Goal: Task Accomplishment & Management: Use online tool/utility

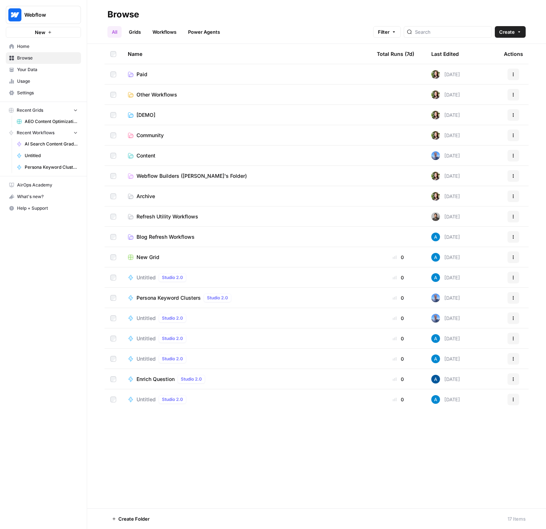
click at [145, 175] on span "Webflow Builders ([PERSON_NAME]'s Folder)" at bounding box center [191, 175] width 110 height 7
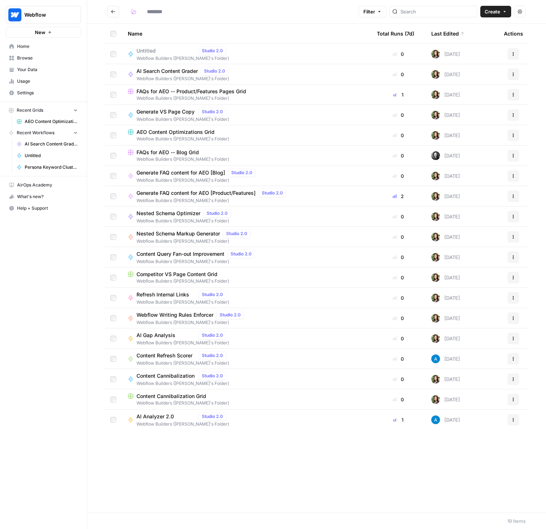
type input "**********"
click at [171, 53] on span "AI Search Content Grader" at bounding box center [166, 50] width 61 height 7
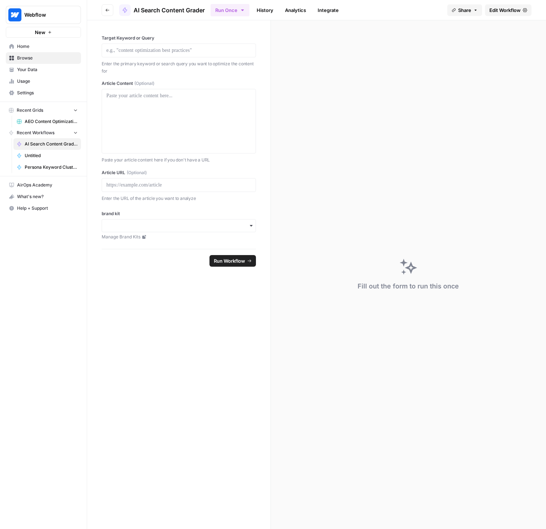
click at [261, 6] on link "History" at bounding box center [264, 10] width 25 height 12
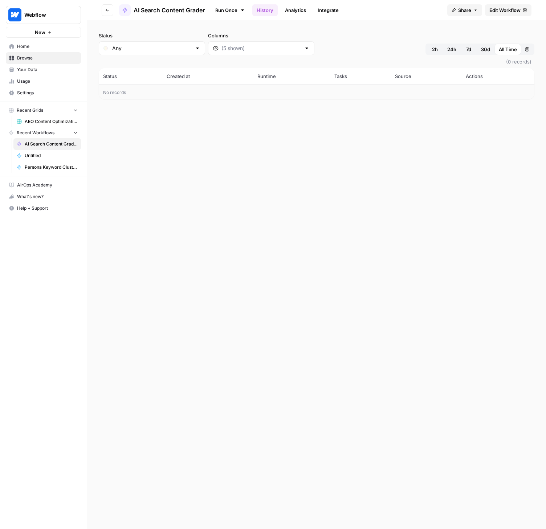
click at [226, 6] on link "Run Once" at bounding box center [229, 10] width 39 height 12
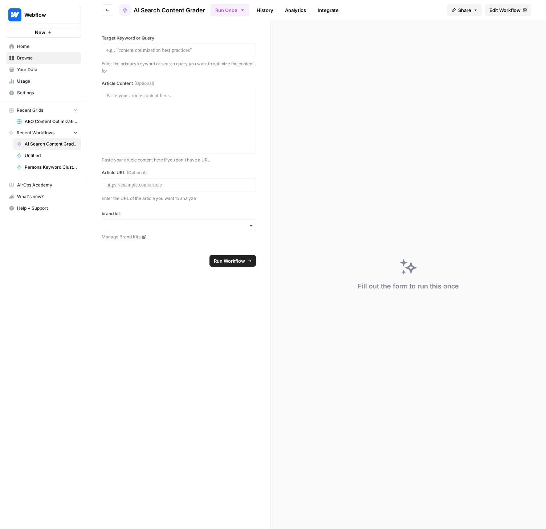
click at [110, 9] on button "Go back" at bounding box center [108, 10] width 12 height 12
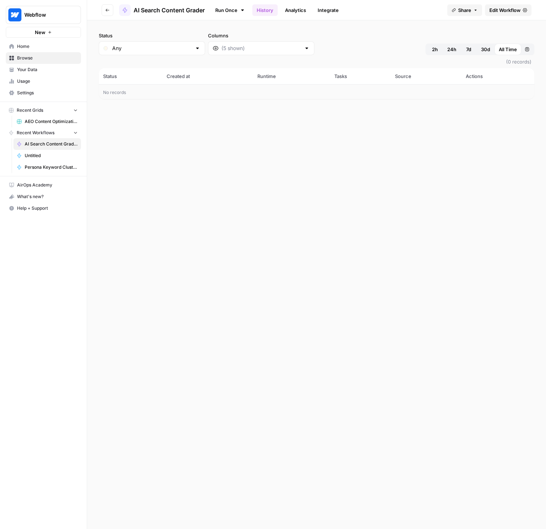
click at [110, 9] on button "Go back" at bounding box center [108, 10] width 12 height 12
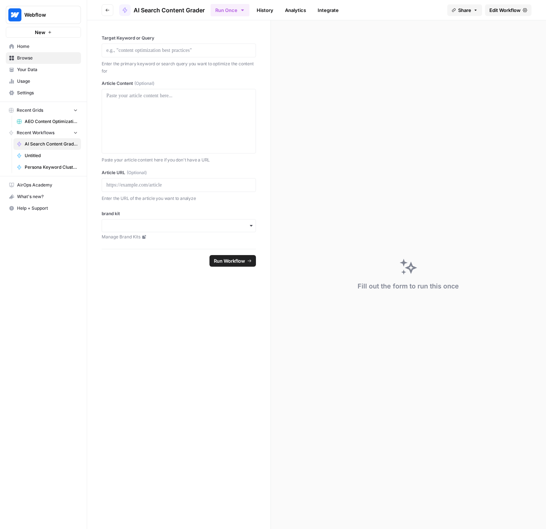
click at [109, 14] on button "Go back" at bounding box center [108, 10] width 12 height 12
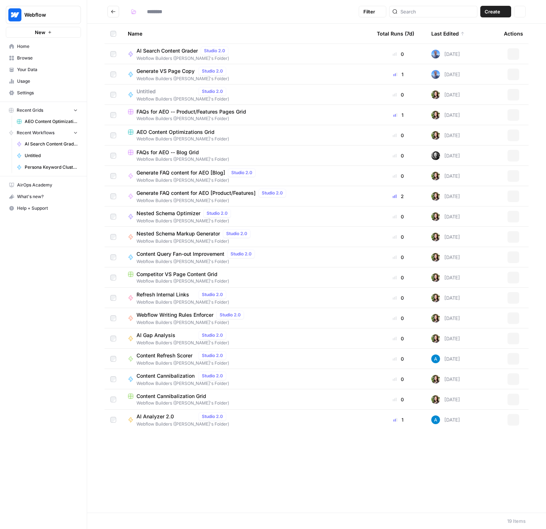
type input "**********"
click at [172, 71] on span "Generate VS Page Copy" at bounding box center [165, 70] width 59 height 7
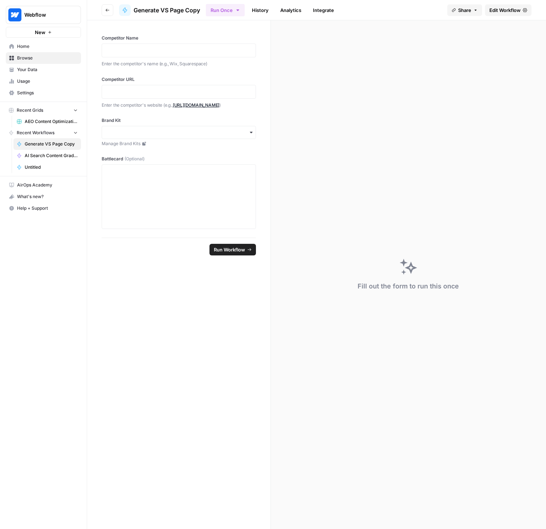
click at [111, 8] on button "Go back" at bounding box center [108, 10] width 12 height 12
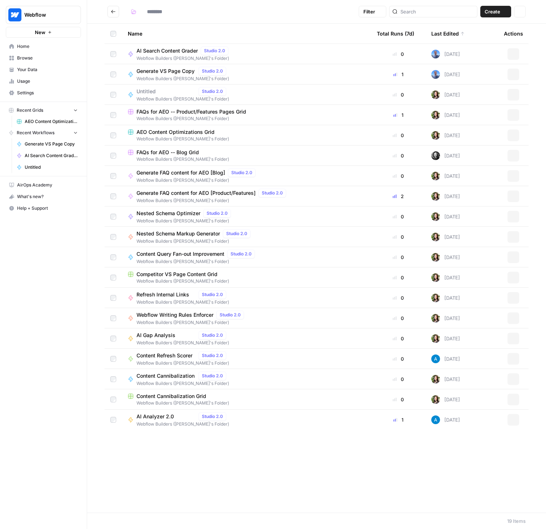
type input "**********"
click at [171, 71] on span "Generate VS Page Copy" at bounding box center [165, 70] width 59 height 7
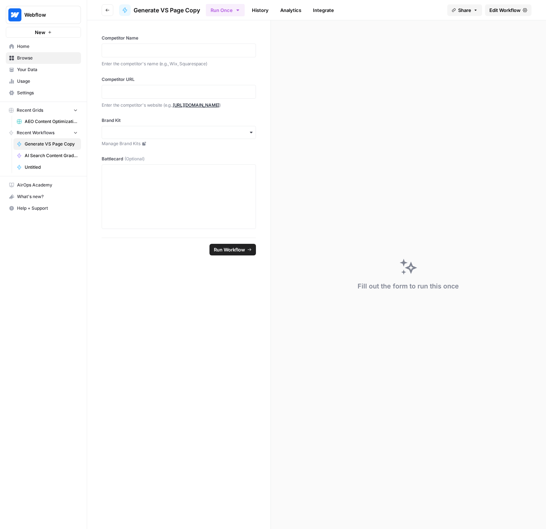
click at [262, 13] on link "History" at bounding box center [259, 10] width 25 height 12
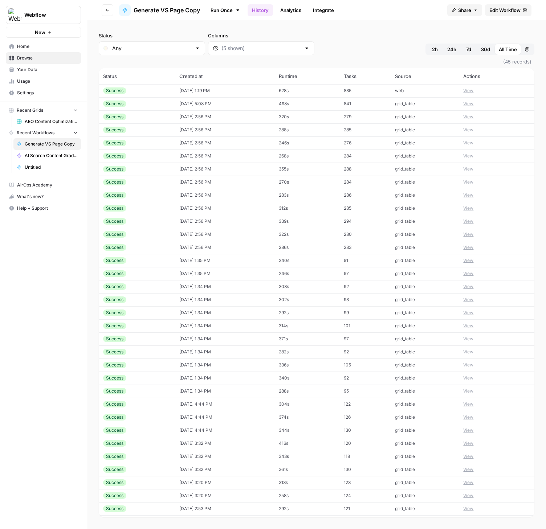
click at [161, 92] on div "Success" at bounding box center [136, 90] width 67 height 7
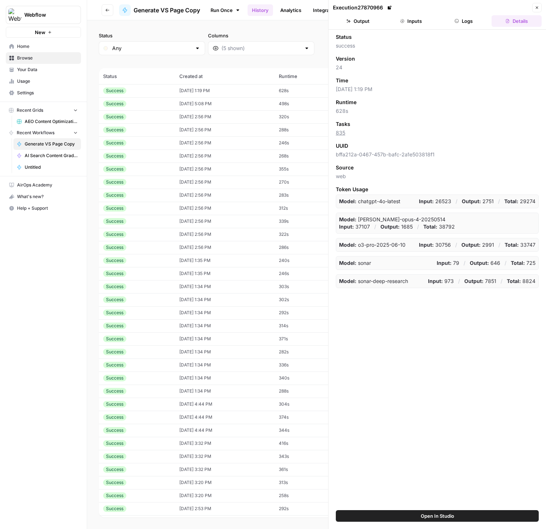
click at [469, 21] on button "Logs" at bounding box center [464, 21] width 50 height 12
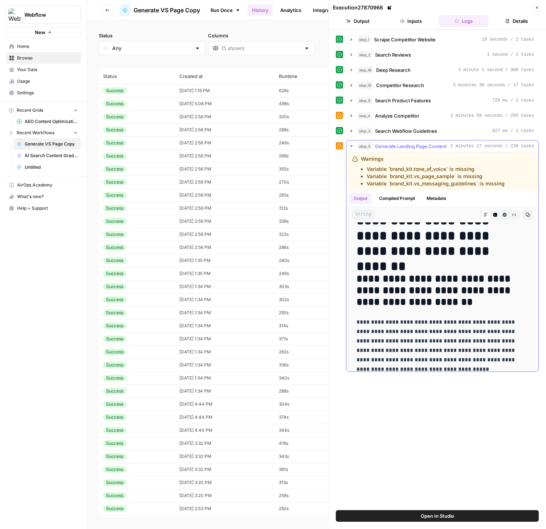
scroll to position [30, 0]
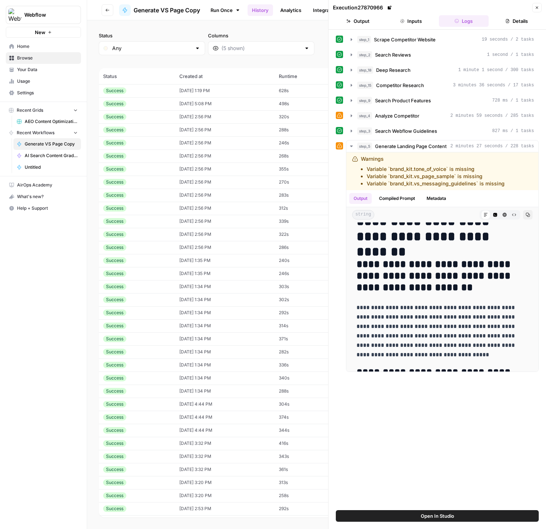
click at [404, 20] on button "Inputs" at bounding box center [411, 21] width 50 height 12
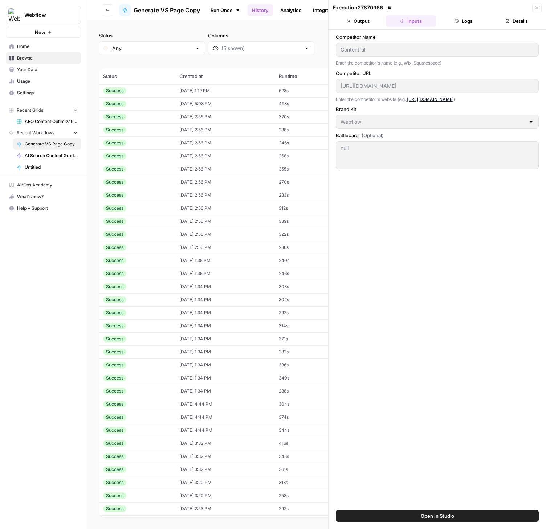
click at [465, 20] on button "Logs" at bounding box center [464, 21] width 50 height 12
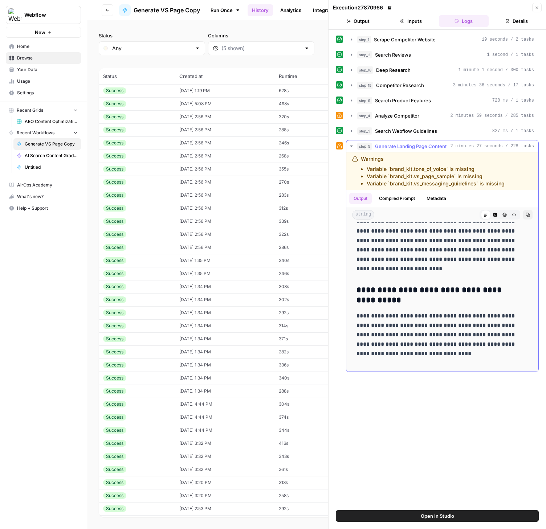
scroll to position [1604, 0]
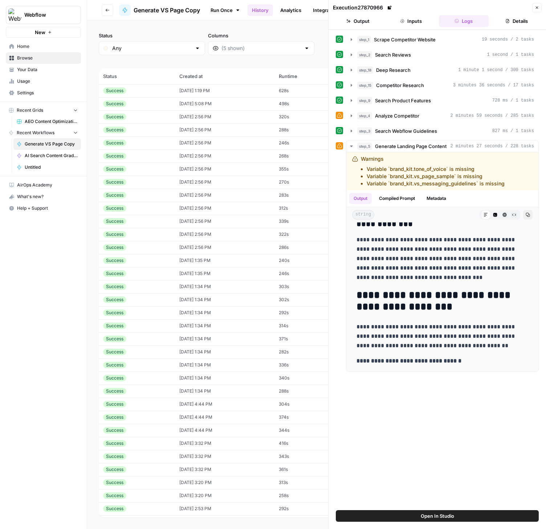
click at [106, 12] on icon "button" at bounding box center [107, 10] width 4 height 4
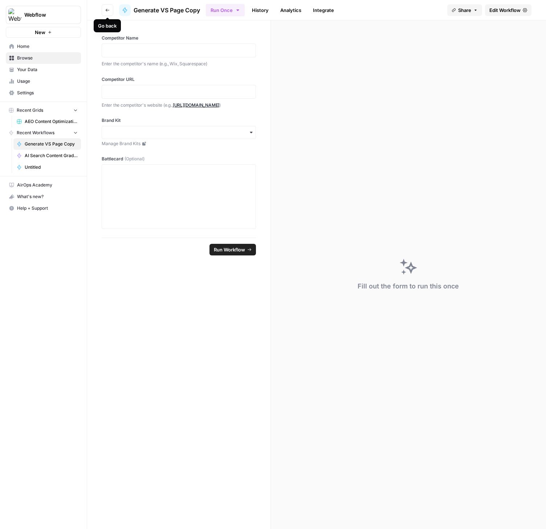
click at [106, 11] on icon "button" at bounding box center [107, 10] width 4 height 4
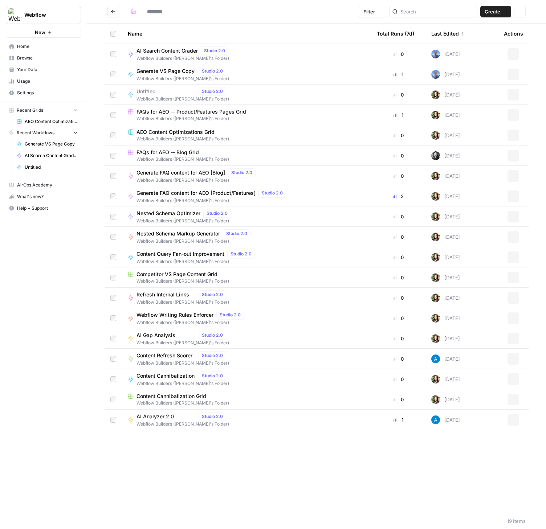
type input "**********"
click at [231, 112] on span "FAQs for AEO -- Product/Features Pages Grid" at bounding box center [191, 111] width 110 height 7
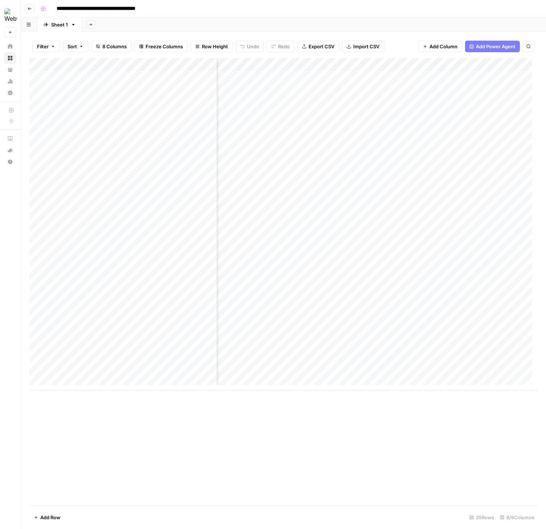
scroll to position [5, 193]
click at [311, 367] on div "Add Column" at bounding box center [283, 224] width 508 height 332
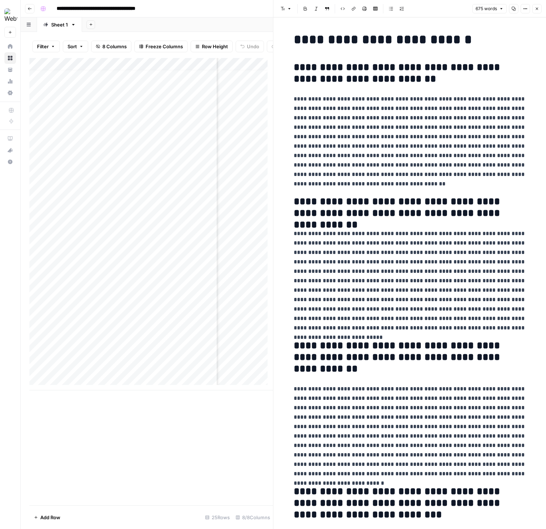
click at [82, 384] on div "Add Column" at bounding box center [150, 224] width 243 height 332
click at [86, 384] on input at bounding box center [115, 386] width 116 height 9
type input "**********"
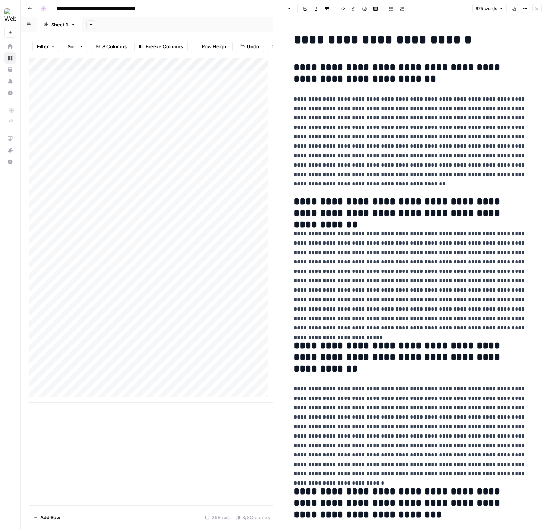
click at [536, 12] on button "Close" at bounding box center [536, 8] width 9 height 9
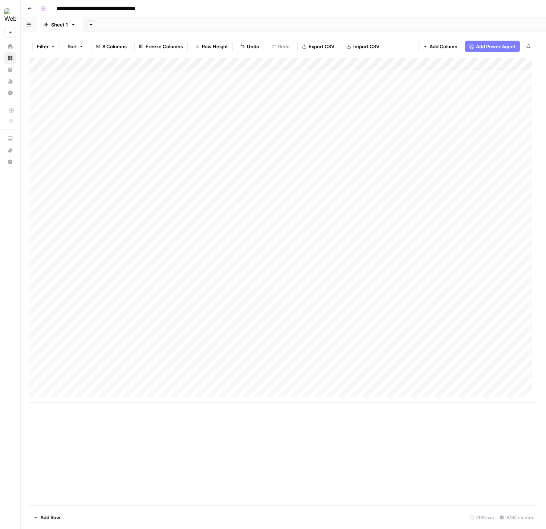
click at [247, 380] on div "Add Column" at bounding box center [283, 230] width 508 height 345
type textarea "**********"
drag, startPoint x: 339, startPoint y: 457, endPoint x: 337, endPoint y: 397, distance: 60.2
click at [339, 456] on div "Add Column" at bounding box center [283, 281] width 508 height 447
click at [335, 383] on div "Add Column" at bounding box center [283, 230] width 508 height 345
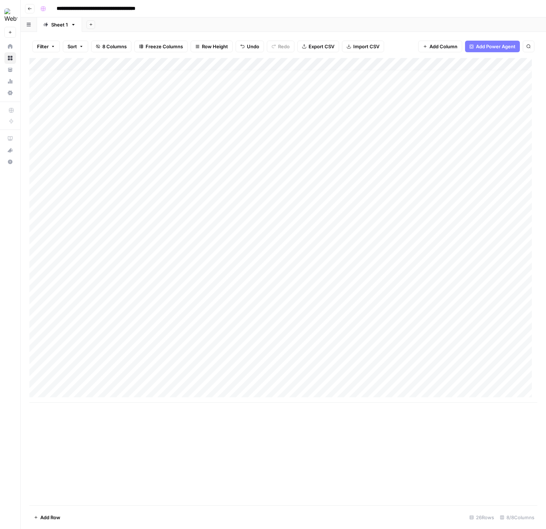
click at [321, 380] on div "Add Column" at bounding box center [283, 230] width 508 height 345
type textarea "**********"
click at [404, 377] on div "Add Column" at bounding box center [283, 230] width 508 height 345
click at [71, 392] on div "Add Column" at bounding box center [283, 230] width 508 height 345
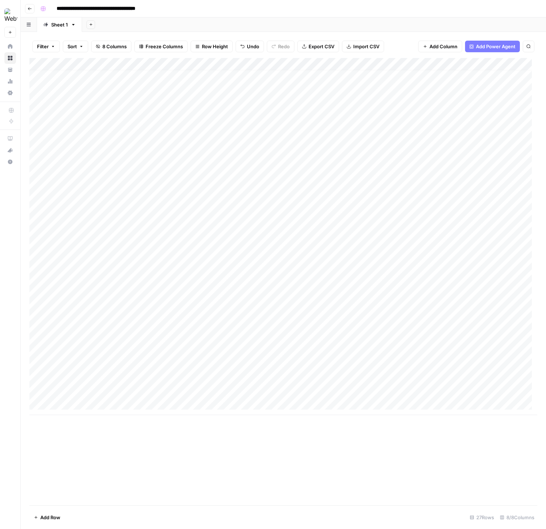
click at [175, 365] on div "Add Column" at bounding box center [283, 236] width 508 height 357
click at [100, 366] on div "Add Column" at bounding box center [283, 236] width 508 height 357
click at [176, 452] on div "Add Column" at bounding box center [283, 281] width 508 height 447
click at [210, 366] on div "Add Column" at bounding box center [283, 236] width 508 height 357
click at [103, 392] on div "Add Column" at bounding box center [283, 236] width 508 height 357
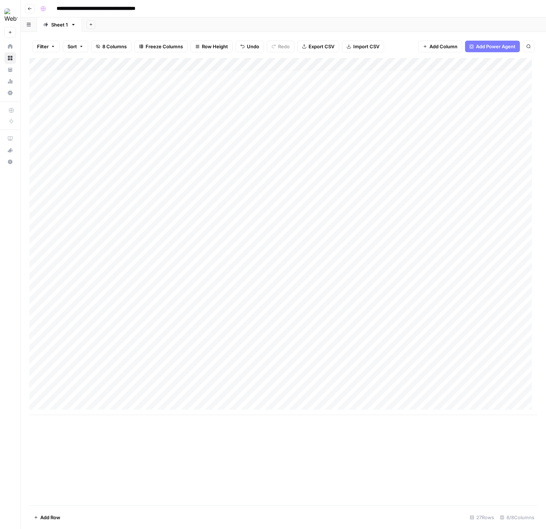
click at [106, 390] on div "Add Column" at bounding box center [283, 236] width 508 height 357
type input "**********"
click at [244, 391] on div "Add Column" at bounding box center [283, 236] width 508 height 357
click at [246, 369] on div "Add Column" at bounding box center [283, 236] width 508 height 357
click at [246, 390] on div "Add Column" at bounding box center [283, 236] width 508 height 357
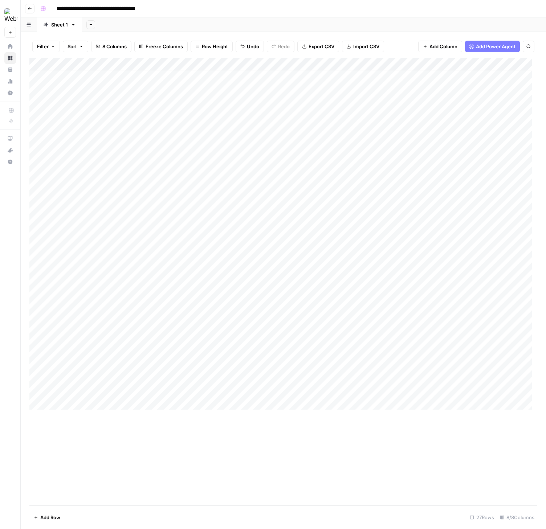
click at [313, 391] on div "Add Column" at bounding box center [283, 236] width 508 height 357
click at [322, 391] on div "Add Column" at bounding box center [283, 236] width 508 height 357
click at [335, 397] on textarea "**********" at bounding box center [355, 395] width 116 height 17
click at [330, 399] on textarea "**********" at bounding box center [355, 395] width 116 height 17
paste textarea "**********"
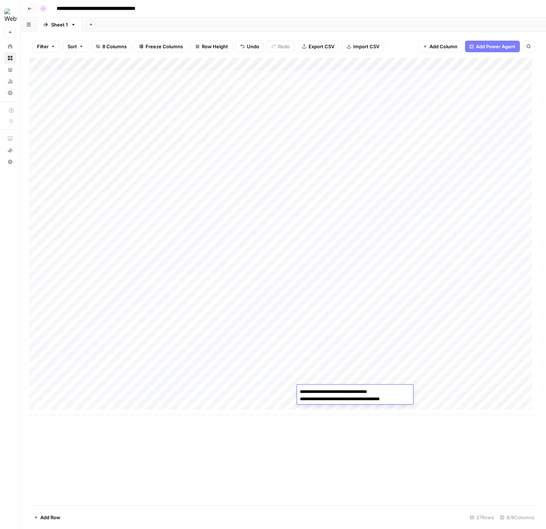
paste textarea "**********"
click at [344, 414] on textarea "**********" at bounding box center [355, 403] width 116 height 32
paste textarea "**********"
type textarea "**********"
click at [360, 462] on div "Add Column" at bounding box center [283, 281] width 508 height 447
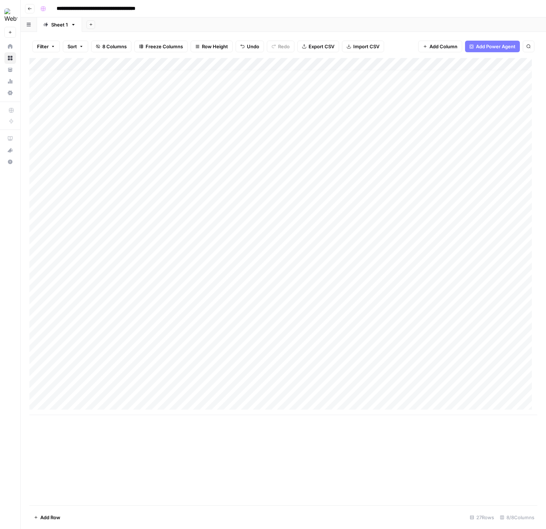
click at [404, 391] on div "Add Column" at bounding box center [283, 236] width 508 height 357
click at [432, 380] on div "Add Column" at bounding box center [283, 236] width 508 height 357
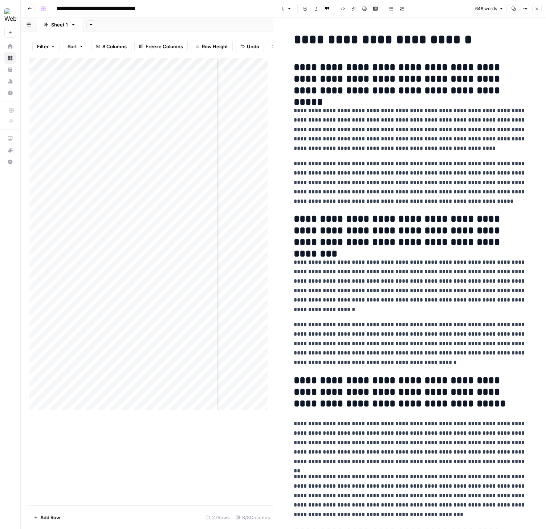
click at [289, 63] on div "**********" at bounding box center [409, 442] width 241 height 827
click at [515, 9] on icon "button" at bounding box center [513, 9] width 4 height 4
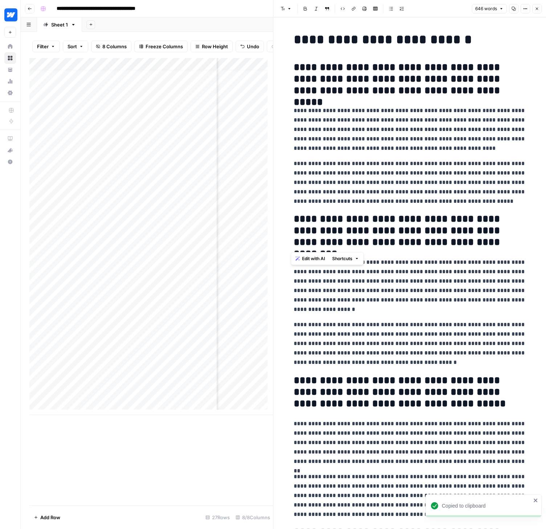
drag, startPoint x: 451, startPoint y: 242, endPoint x: 294, endPoint y: 238, distance: 157.9
click at [294, 238] on h2 "**********" at bounding box center [410, 230] width 232 height 35
click at [433, 245] on h2 "**********" at bounding box center [410, 230] width 232 height 35
drag, startPoint x: 462, startPoint y: 245, endPoint x: 285, endPoint y: 214, distance: 179.8
click at [285, 214] on div "**********" at bounding box center [409, 448] width 272 height 862
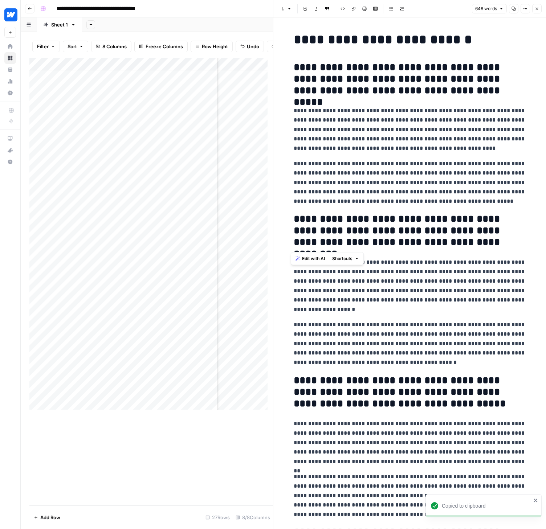
click at [317, 257] on span "Edit with AI" at bounding box center [313, 258] width 23 height 7
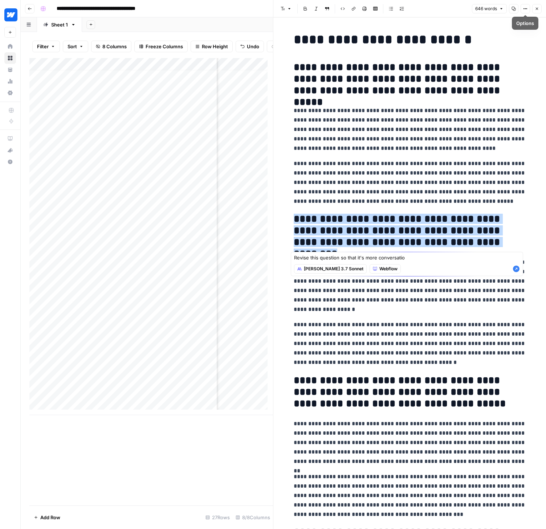
type textarea "Revise this question so that it's more conversatio"
click at [535, 7] on icon "button" at bounding box center [536, 9] width 4 height 4
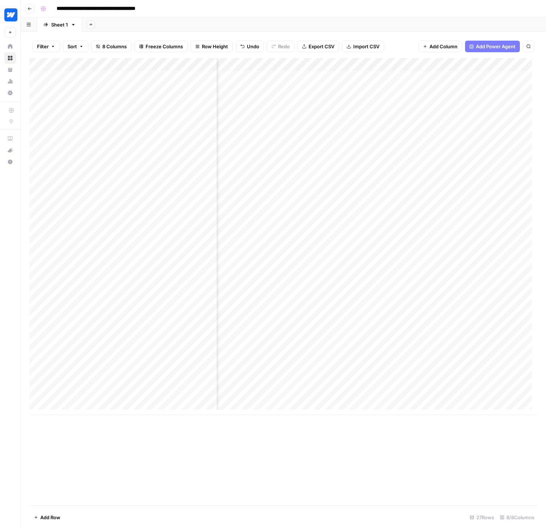
scroll to position [5, 200]
click at [221, 380] on div "Add Column" at bounding box center [283, 236] width 508 height 357
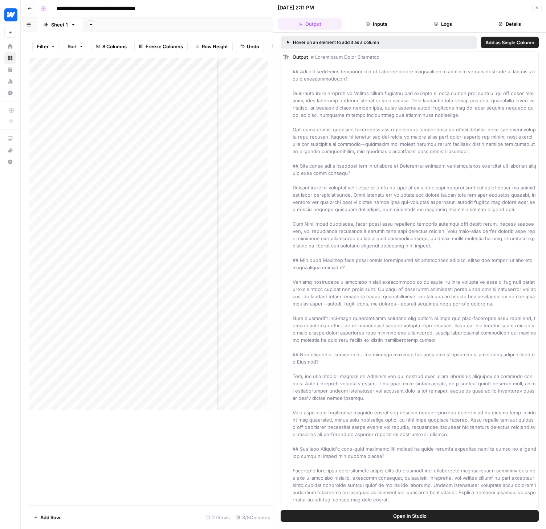
click at [376, 24] on button "Inputs" at bounding box center [376, 24] width 64 height 12
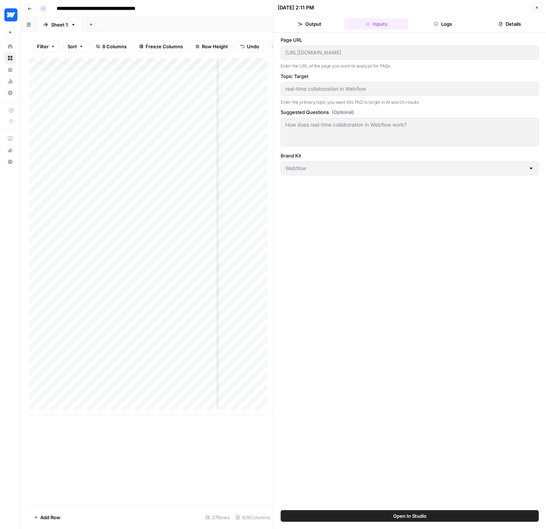
click at [438, 23] on button "Logs" at bounding box center [443, 24] width 64 height 12
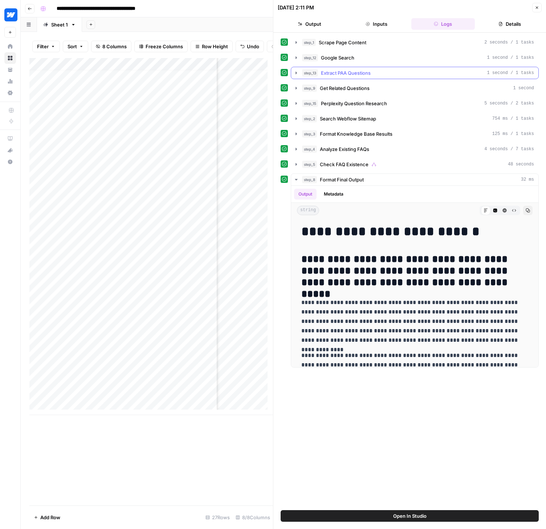
click at [295, 70] on icon "button" at bounding box center [296, 73] width 6 height 6
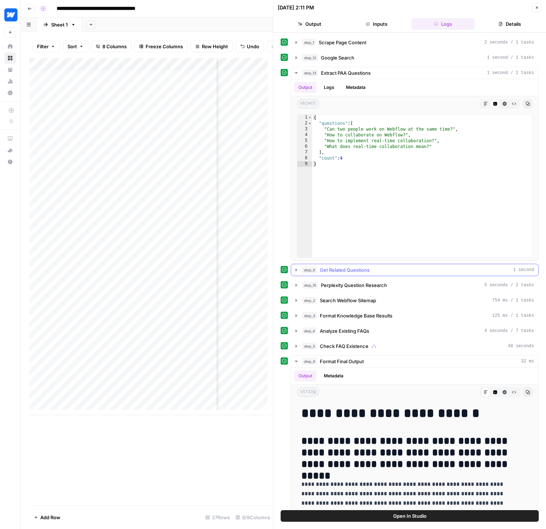
click at [299, 270] on button "step_9 Get Related Questions 1 second" at bounding box center [414, 270] width 247 height 12
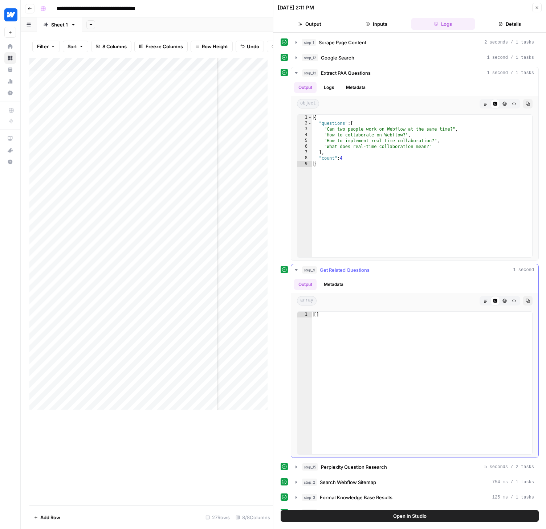
click at [296, 269] on icon "button" at bounding box center [296, 270] width 6 height 6
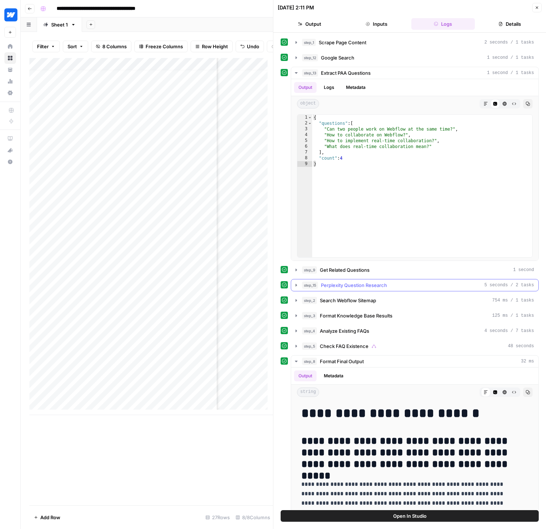
click at [295, 282] on icon "button" at bounding box center [296, 285] width 6 height 6
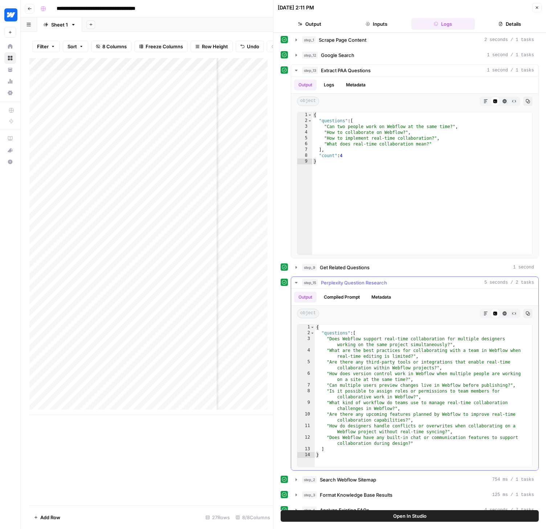
scroll to position [3, 0]
drag, startPoint x: 329, startPoint y: 390, endPoint x: 417, endPoint y: 396, distance: 87.7
click at [417, 396] on div "{ "questions" : [ "Does Webflow support real-time collaboration for multiple de…" at bounding box center [423, 401] width 217 height 154
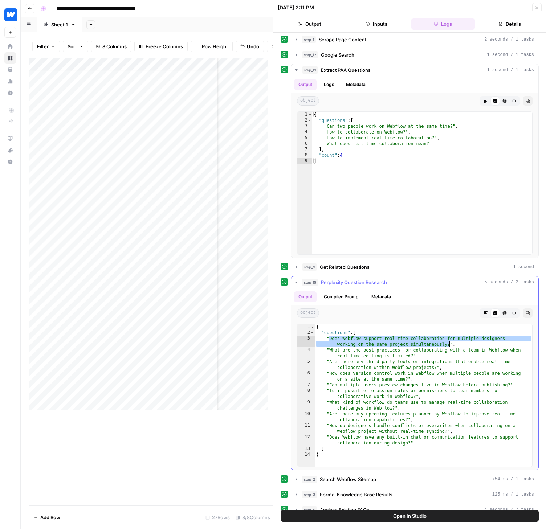
drag, startPoint x: 329, startPoint y: 339, endPoint x: 449, endPoint y: 343, distance: 120.2
click at [449, 343] on div "{ "questions" : [ "Does Webflow support real-time collaboration for multiple de…" at bounding box center [423, 401] width 217 height 154
type textarea "**********"
click at [534, 7] on button "Close" at bounding box center [536, 7] width 9 height 9
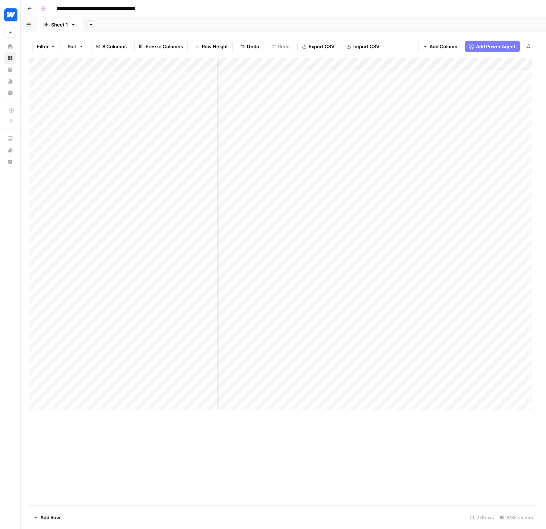
click at [315, 393] on div "Add Column" at bounding box center [283, 236] width 508 height 357
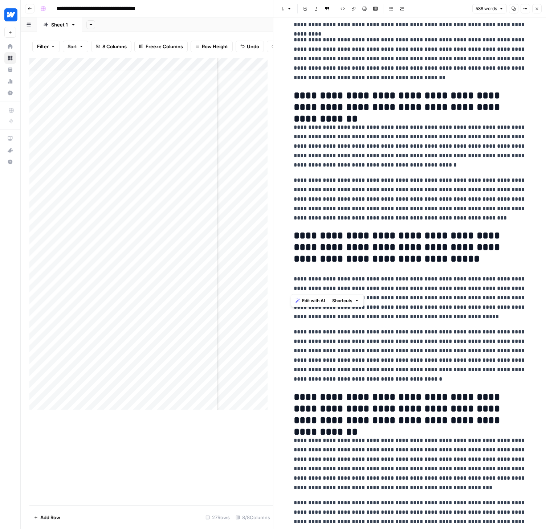
scroll to position [297, 0]
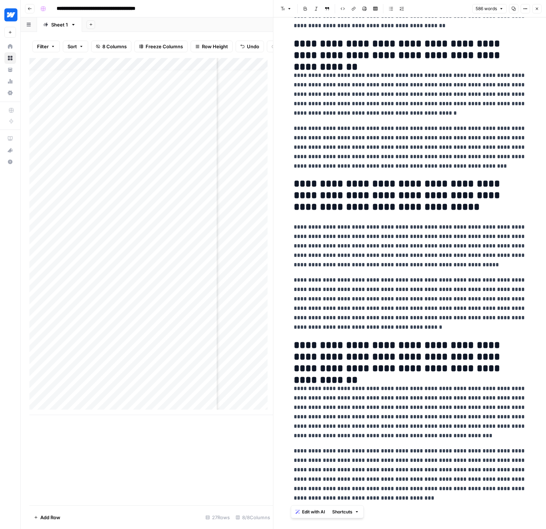
drag, startPoint x: 292, startPoint y: 66, endPoint x: 468, endPoint y: 505, distance: 473.4
click at [468, 505] on div "**********" at bounding box center [409, 119] width 241 height 774
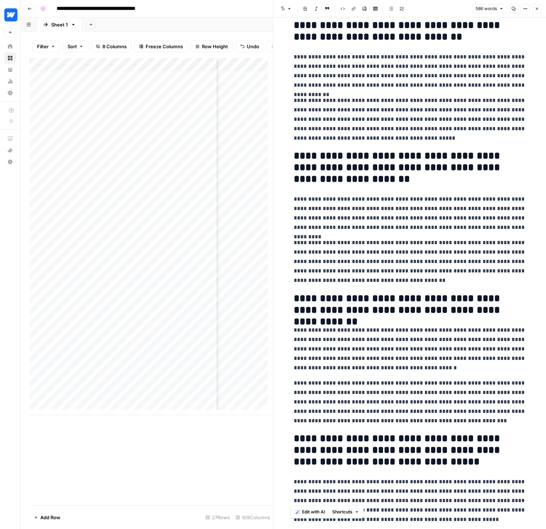
scroll to position [0, 0]
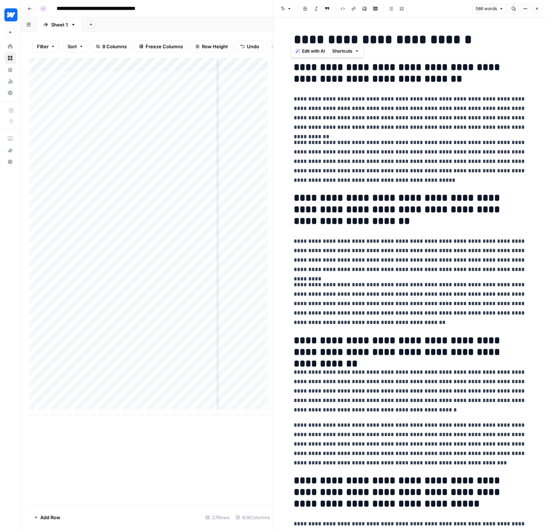
click at [304, 37] on h1 "**********" at bounding box center [410, 39] width 232 height 15
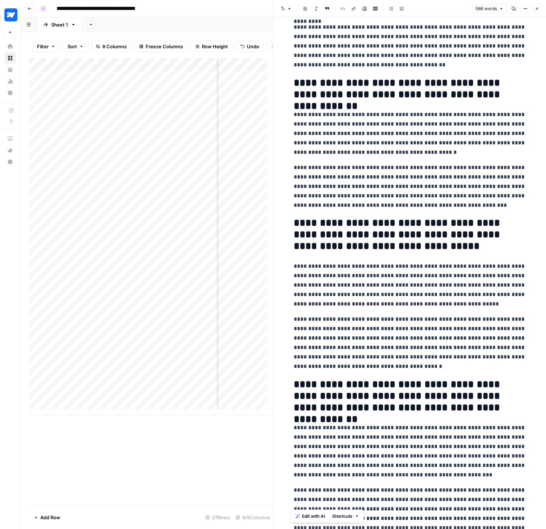
scroll to position [297, 0]
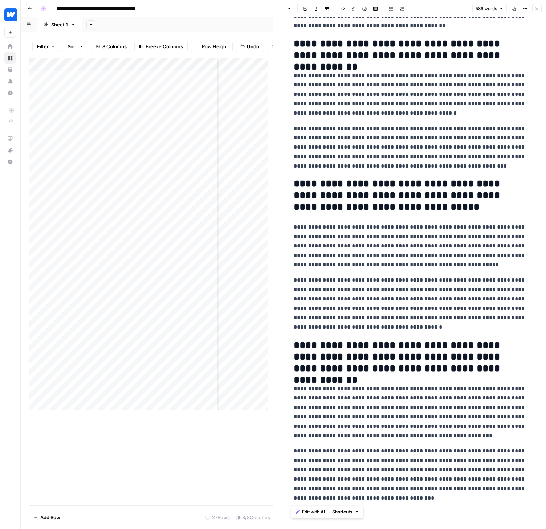
drag, startPoint x: 291, startPoint y: 39, endPoint x: 496, endPoint y: 501, distance: 506.1
click at [496, 501] on div "**********" at bounding box center [409, 119] width 241 height 774
copy div "**********"
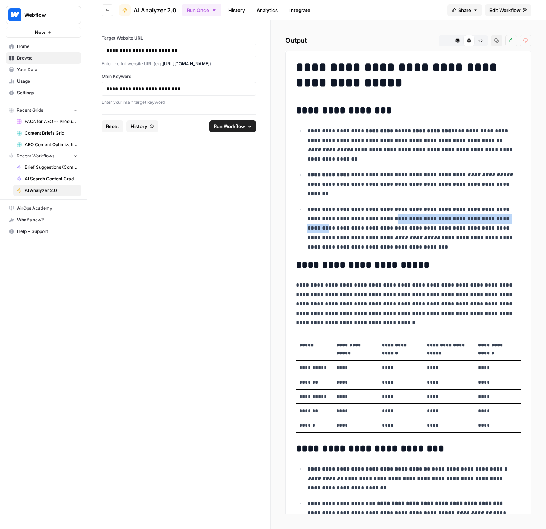
scroll to position [505, 0]
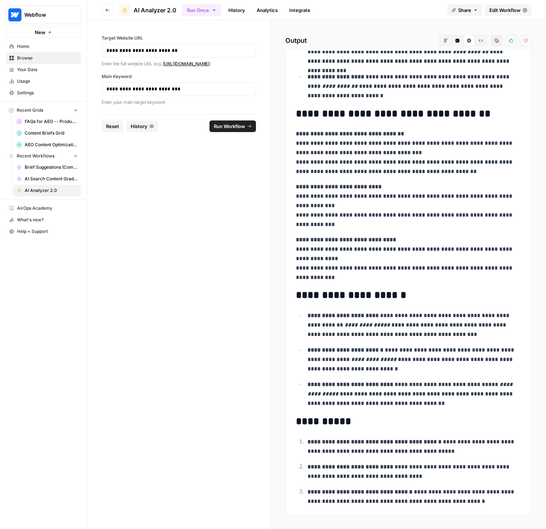
click at [36, 72] on span "Your Data" at bounding box center [47, 69] width 61 height 7
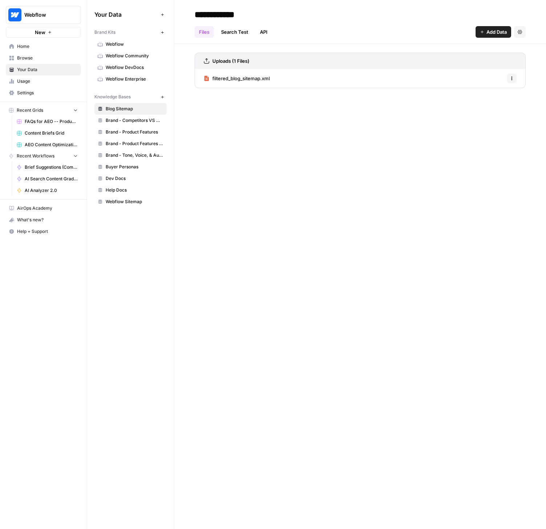
click at [32, 60] on span "Browse" at bounding box center [47, 58] width 61 height 7
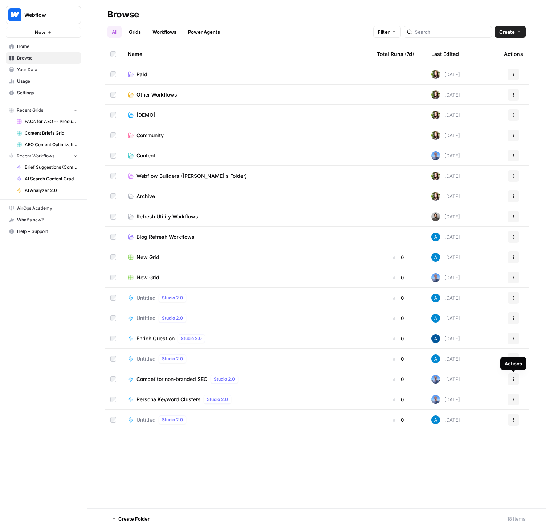
click at [516, 382] on button "Actions" at bounding box center [513, 379] width 12 height 12
click at [194, 381] on span "Competitor non-branded SEO" at bounding box center [171, 379] width 71 height 7
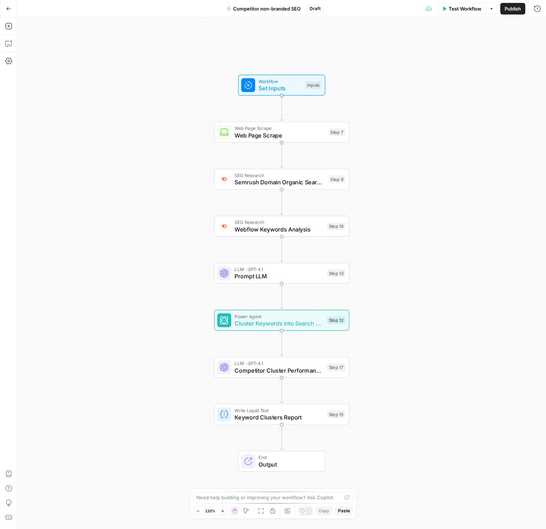
click at [2, 9] on button "Go Back" at bounding box center [8, 8] width 13 height 13
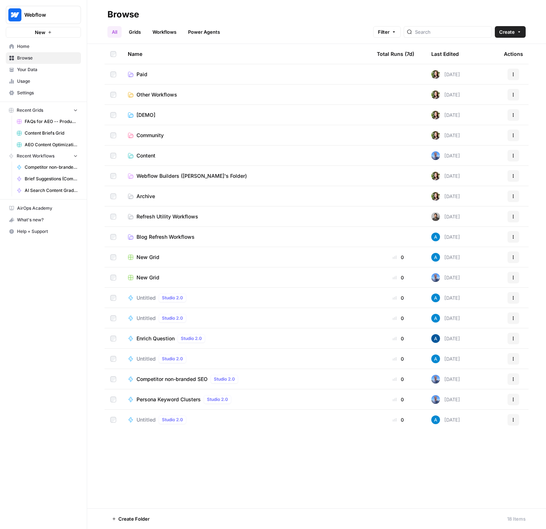
click at [183, 378] on span "Competitor non-branded SEO" at bounding box center [171, 379] width 71 height 7
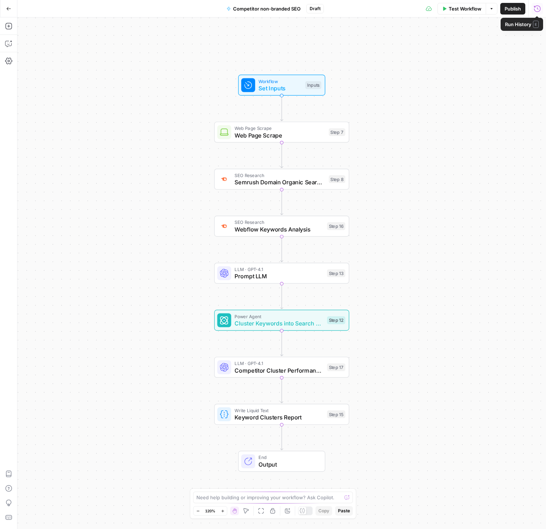
click at [532, 8] on button "Run History" at bounding box center [537, 9] width 12 height 12
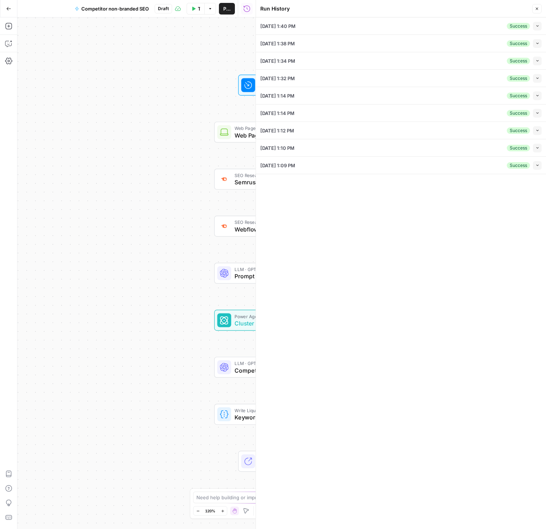
click at [416, 19] on div "08/21/25 at 1:40 PM Success Collapse" at bounding box center [400, 25] width 281 height 17
click at [535, 23] on button "Collapse" at bounding box center [537, 26] width 9 height 9
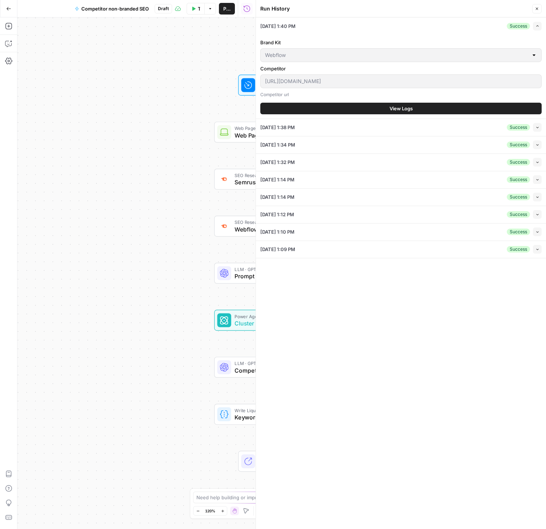
click at [407, 107] on span "View Logs" at bounding box center [400, 108] width 23 height 7
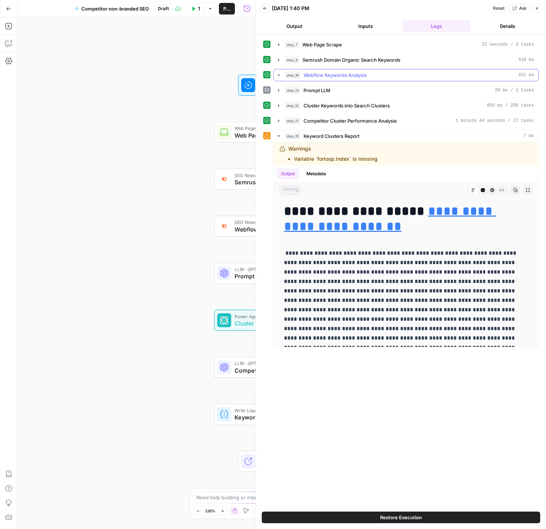
click at [277, 72] on icon "button" at bounding box center [279, 75] width 6 height 6
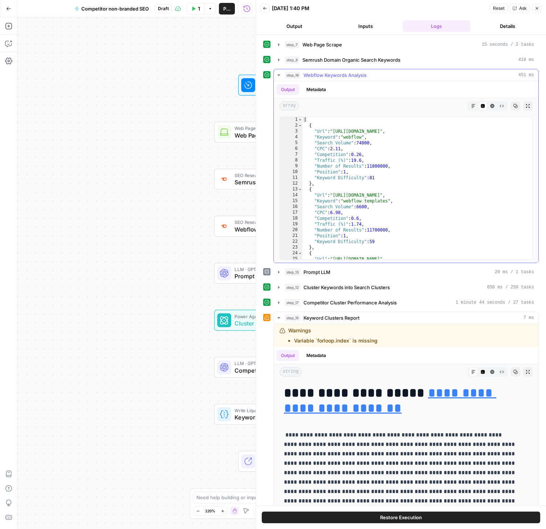
click at [278, 71] on button "step_16 Webflow Keywords Analysis 451 ms" at bounding box center [406, 75] width 265 height 12
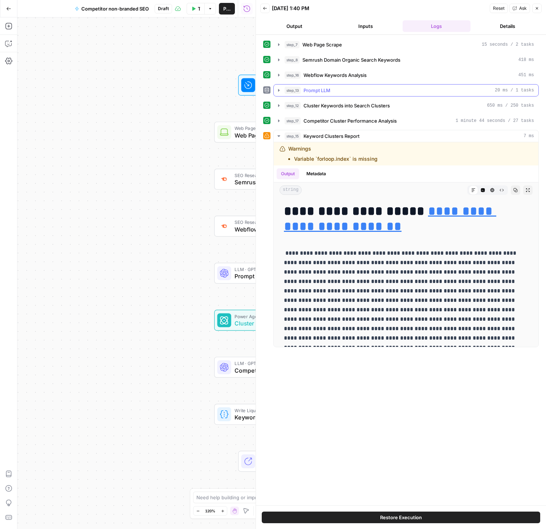
click at [279, 91] on icon "button" at bounding box center [278, 90] width 1 height 3
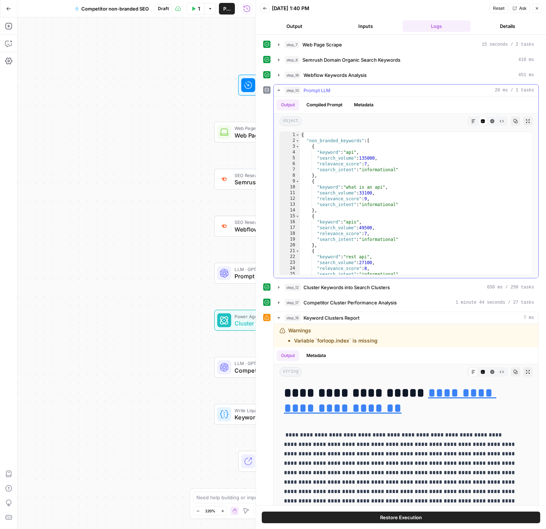
click at [277, 89] on icon "button" at bounding box center [279, 90] width 6 height 6
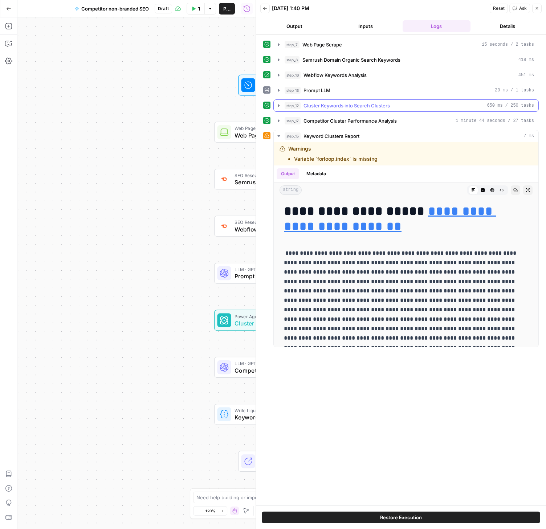
click at [279, 104] on icon "button" at bounding box center [279, 106] width 6 height 6
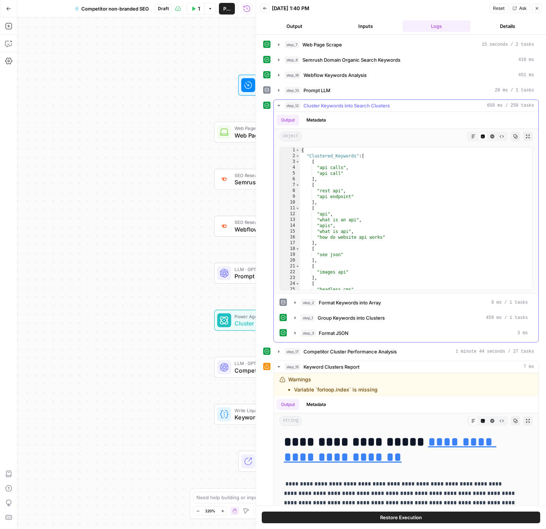
click at [279, 104] on icon "button" at bounding box center [279, 106] width 6 height 6
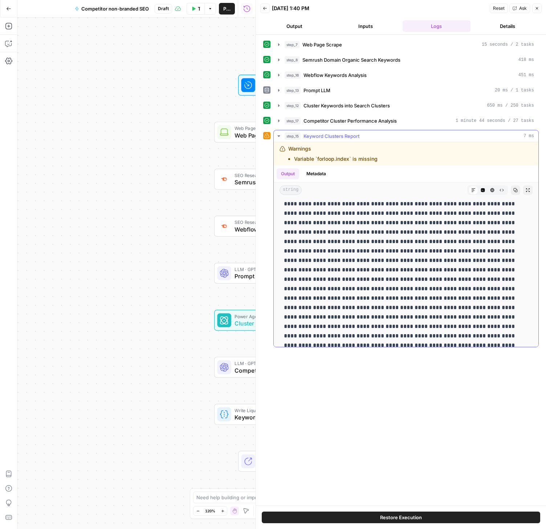
scroll to position [2787, 0]
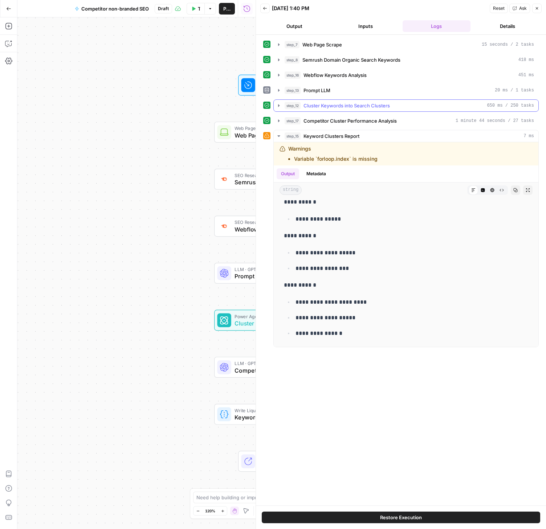
click at [280, 105] on icon "button" at bounding box center [279, 106] width 6 height 6
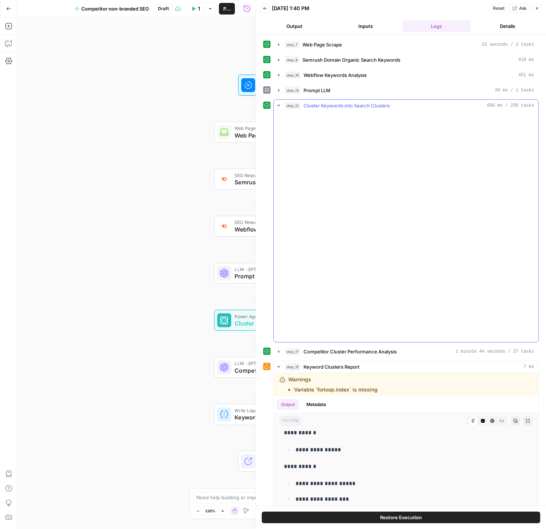
scroll to position [2834, 0]
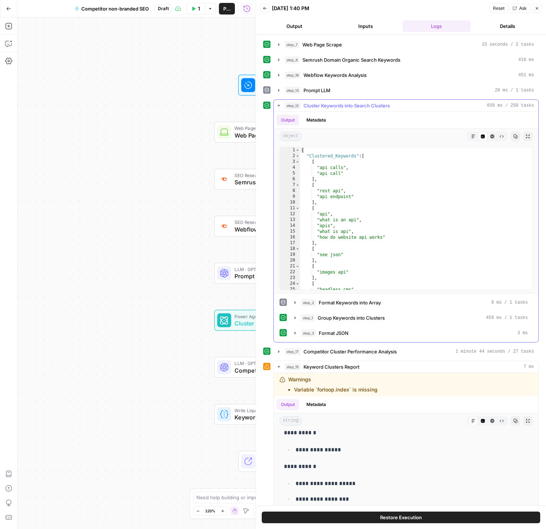
click at [279, 104] on icon "button" at bounding box center [279, 106] width 6 height 6
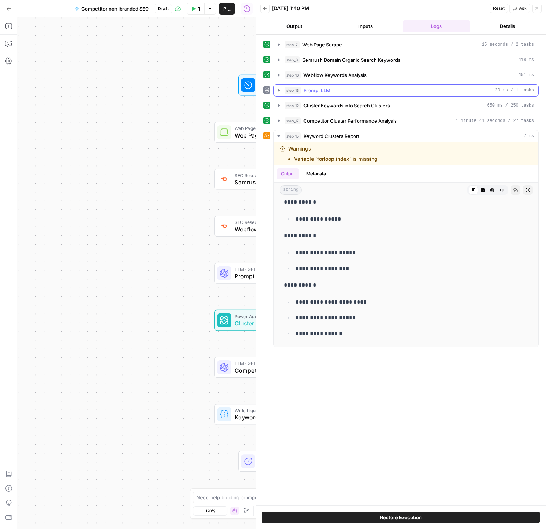
click at [280, 90] on icon "button" at bounding box center [279, 90] width 6 height 6
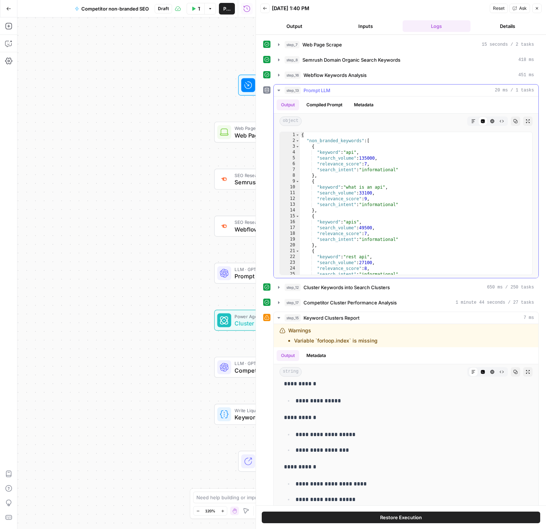
click at [280, 90] on icon "button" at bounding box center [279, 90] width 6 height 6
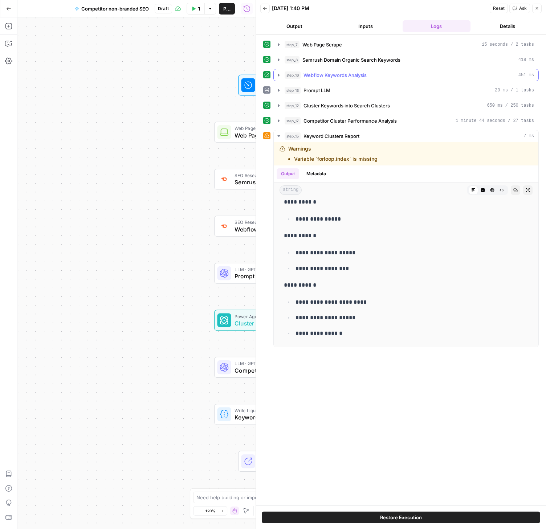
click at [279, 74] on icon "button" at bounding box center [279, 75] width 6 height 6
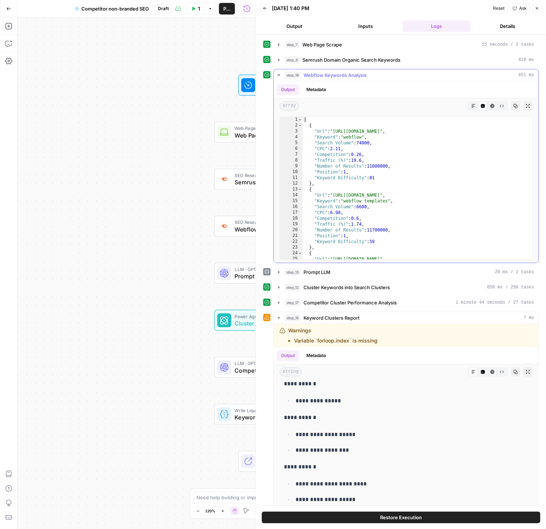
click at [279, 74] on icon "button" at bounding box center [279, 75] width 6 height 6
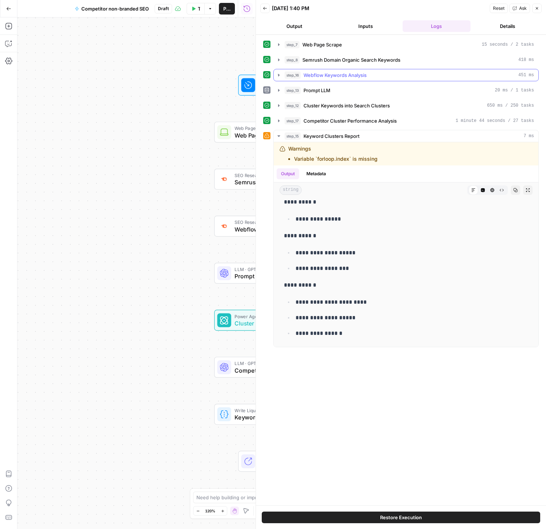
scroll to position [2787, 0]
click at [279, 62] on icon "button" at bounding box center [279, 60] width 6 height 6
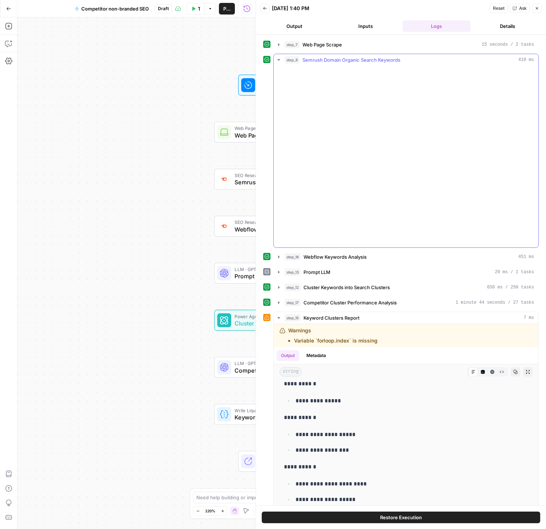
scroll to position [2834, 0]
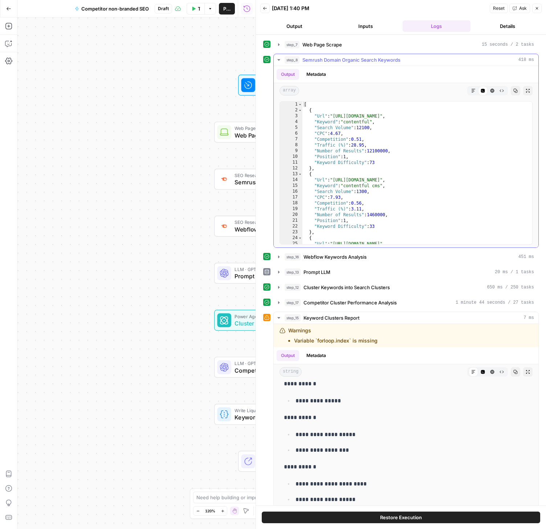
click at [279, 62] on icon "button" at bounding box center [279, 60] width 6 height 6
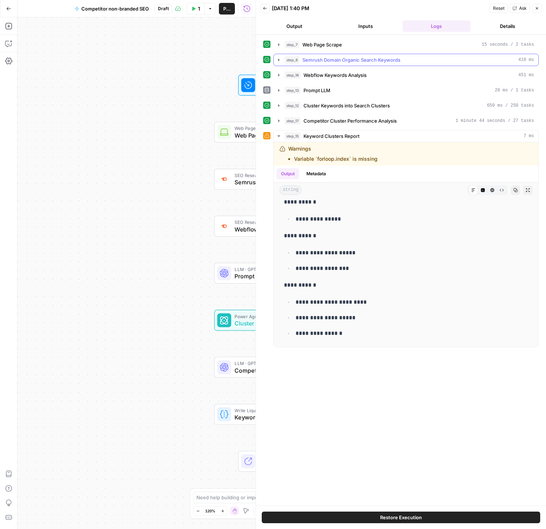
scroll to position [2787, 0]
click at [537, 8] on icon "button" at bounding box center [537, 8] width 3 height 3
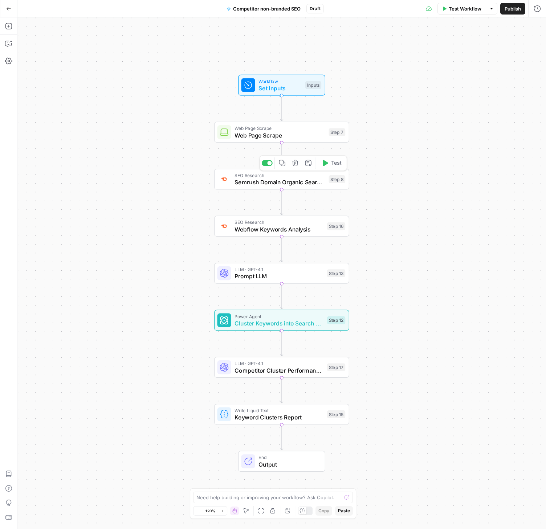
click at [270, 180] on span "Semrush Domain Organic Search Keywords" at bounding box center [279, 182] width 91 height 9
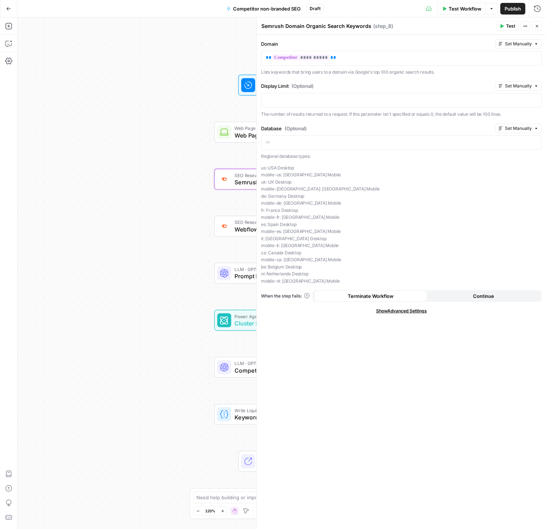
click at [537, 27] on icon "button" at bounding box center [536, 26] width 4 height 4
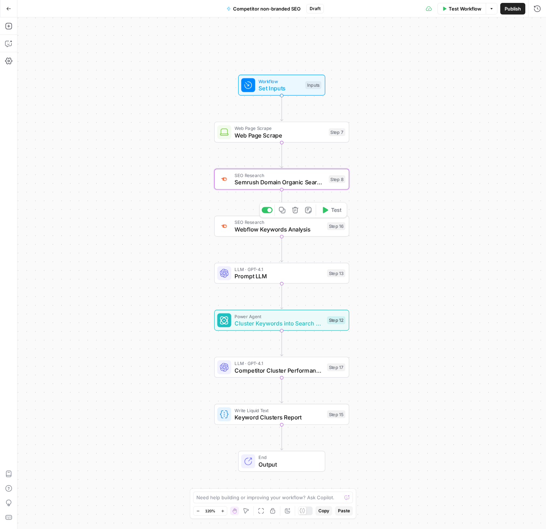
click at [275, 231] on span "Webflow Keywords Analysis" at bounding box center [278, 229] width 89 height 9
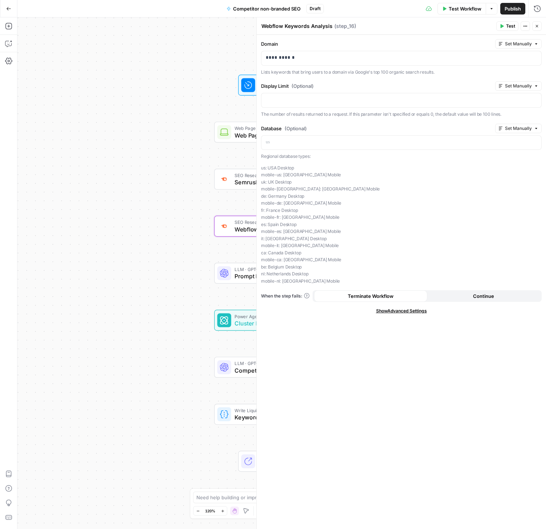
click at [409, 311] on span "Show Advanced Settings" at bounding box center [401, 311] width 51 height 7
click at [409, 311] on span "Hide Advanced Settings" at bounding box center [401, 311] width 49 height 7
click at [536, 22] on button "Close" at bounding box center [536, 25] width 9 height 9
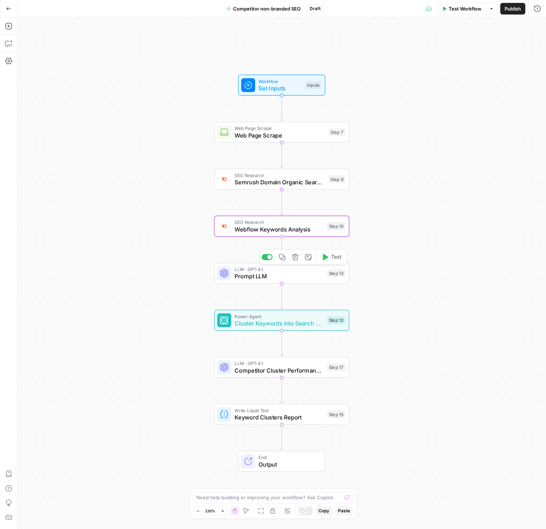
click at [284, 279] on span "Prompt LLM" at bounding box center [278, 276] width 89 height 9
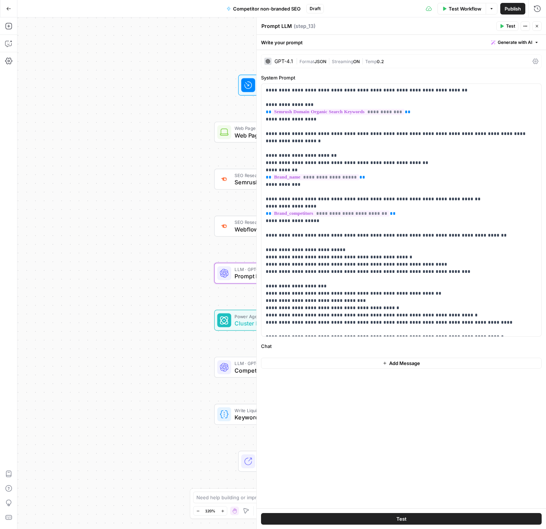
click at [537, 24] on icon "button" at bounding box center [536, 26] width 4 height 4
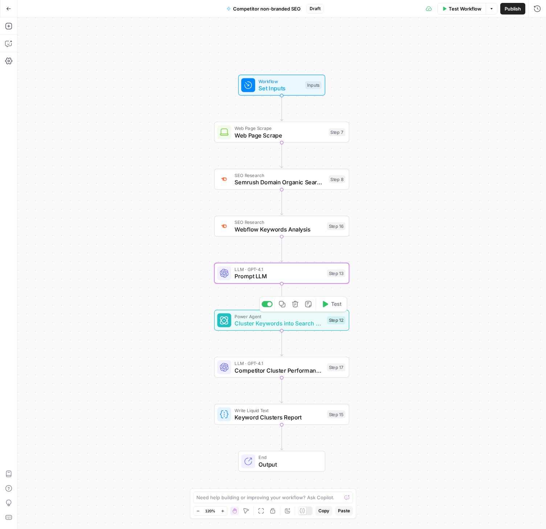
click at [278, 319] on span "Cluster Keywords into Search Clusters" at bounding box center [278, 323] width 89 height 9
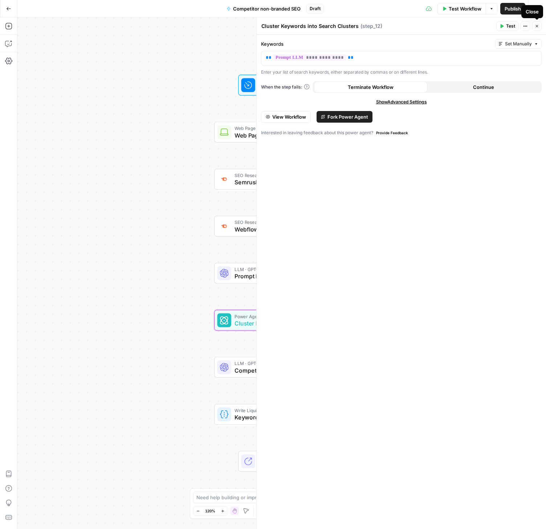
click at [535, 25] on icon "button" at bounding box center [536, 26] width 4 height 4
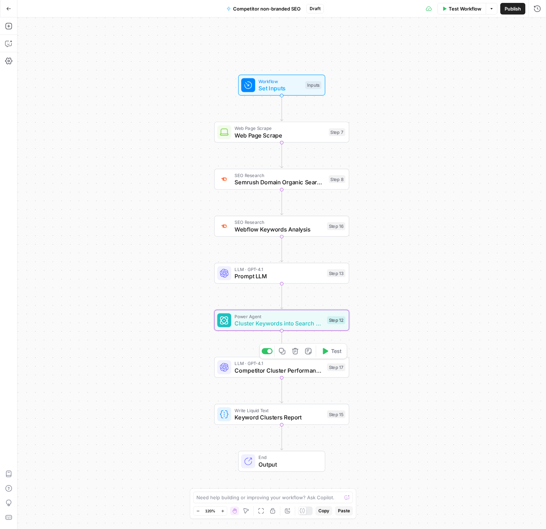
click at [257, 374] on div "LLM · GPT-4.1 Competitor Cluster Performance Analysis Step 17 Copy step Delete …" at bounding box center [281, 367] width 135 height 21
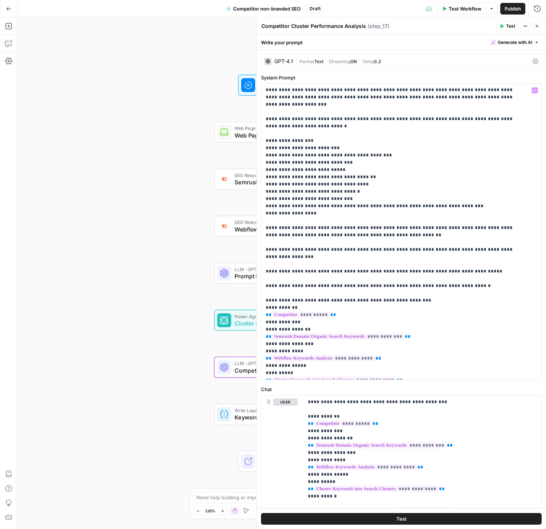
scroll to position [55, 0]
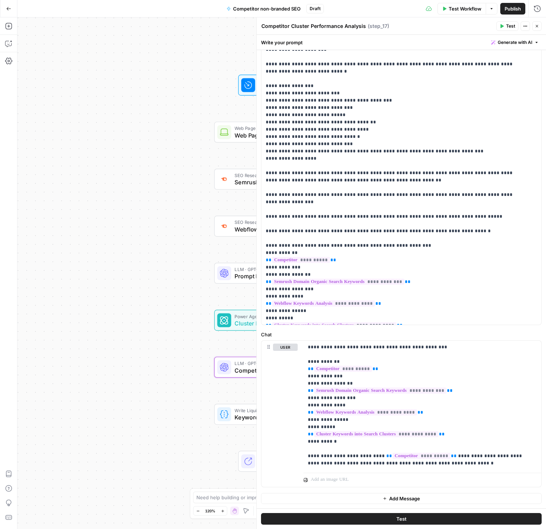
click at [539, 25] on button "Close" at bounding box center [536, 25] width 9 height 9
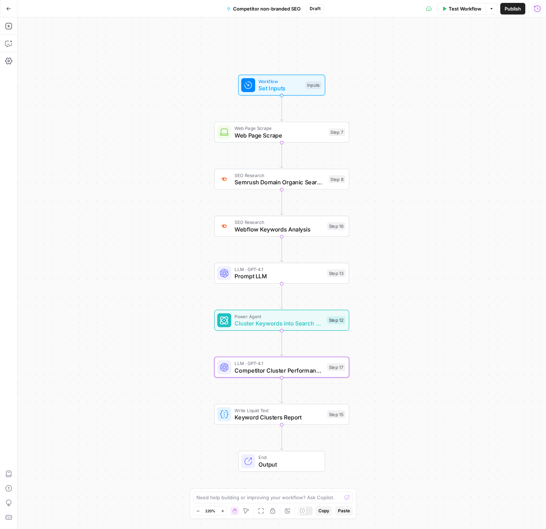
click at [540, 12] on icon "button" at bounding box center [536, 8] width 7 height 7
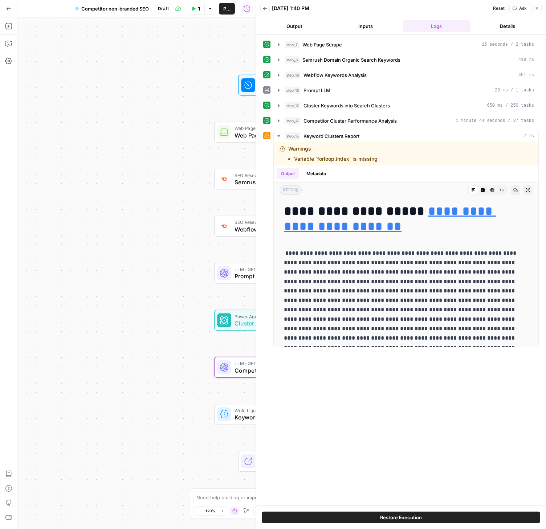
click at [8, 12] on button "Go Back" at bounding box center [8, 8] width 13 height 13
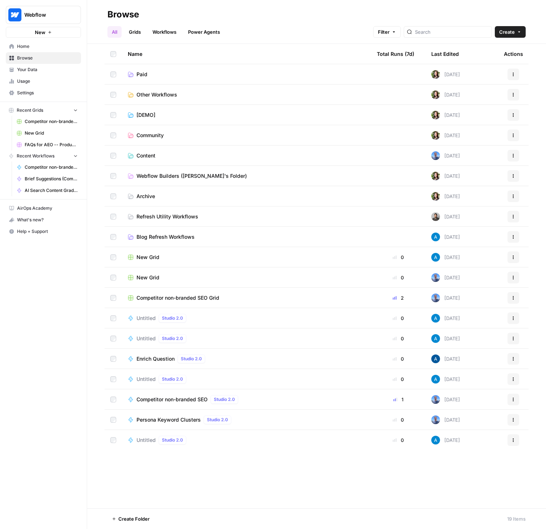
click at [167, 300] on span "Competitor non-branded SEO Grid" at bounding box center [177, 297] width 83 height 7
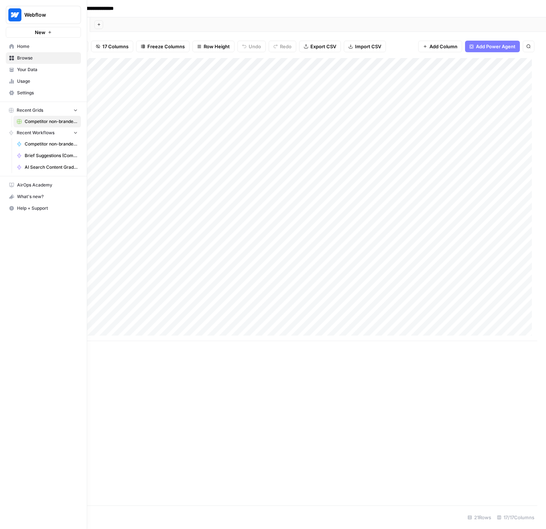
click at [17, 83] on span "Usage" at bounding box center [47, 81] width 61 height 7
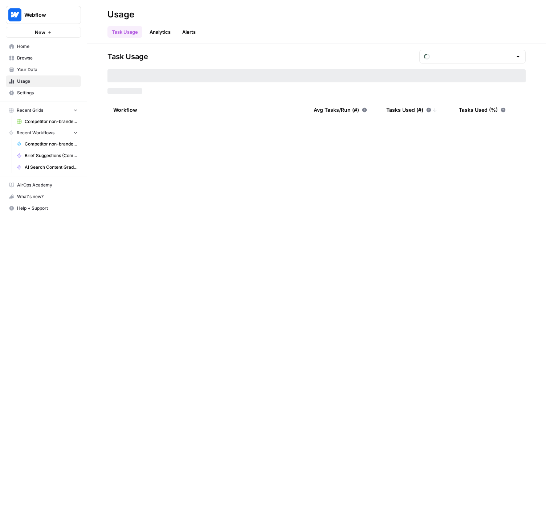
type input "August Tasks"
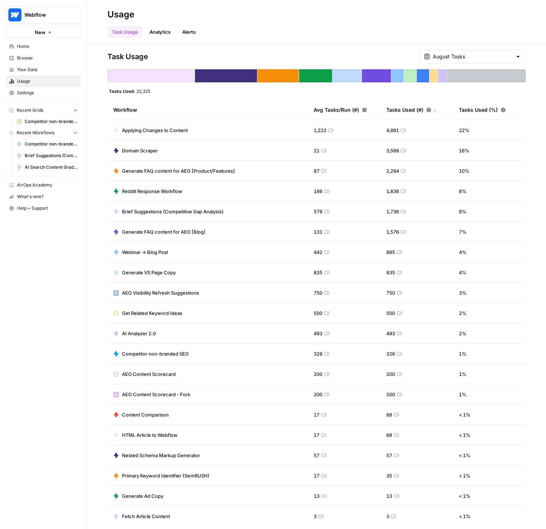
click at [28, 49] on span "Home" at bounding box center [47, 46] width 61 height 7
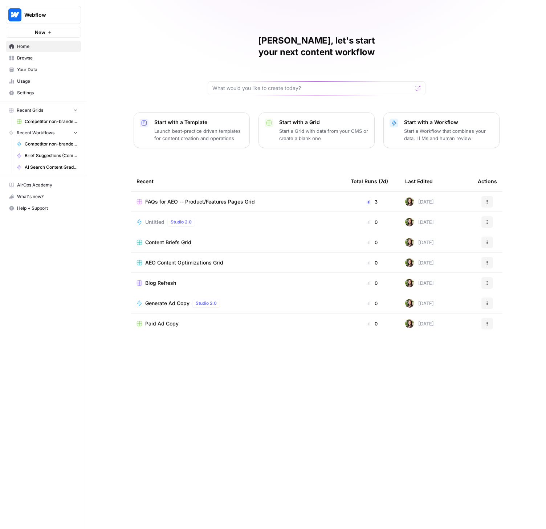
click at [29, 58] on span "Browse" at bounding box center [47, 58] width 61 height 7
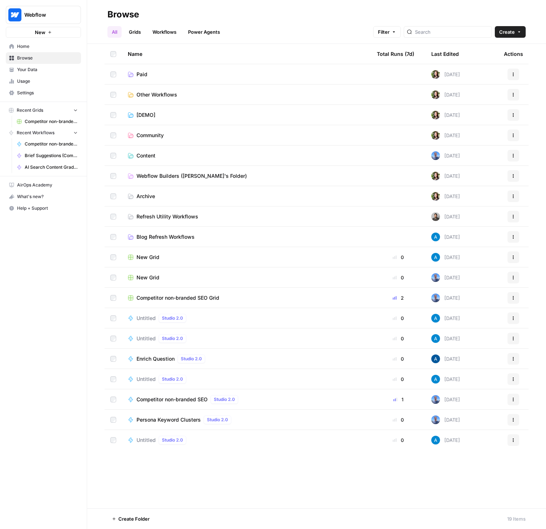
click at [151, 134] on span "Community" at bounding box center [149, 135] width 27 height 7
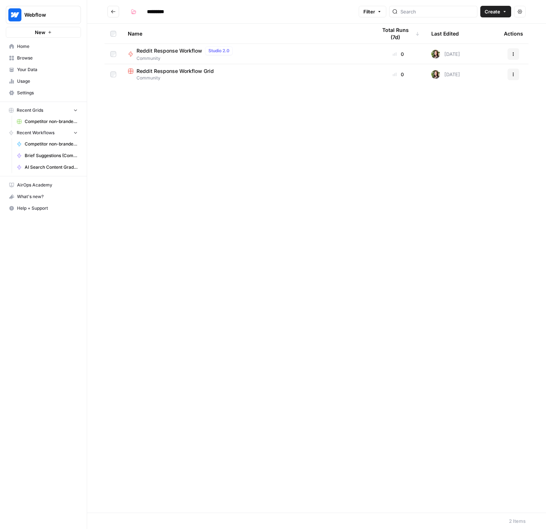
click at [112, 14] on icon "Go back" at bounding box center [113, 11] width 5 height 5
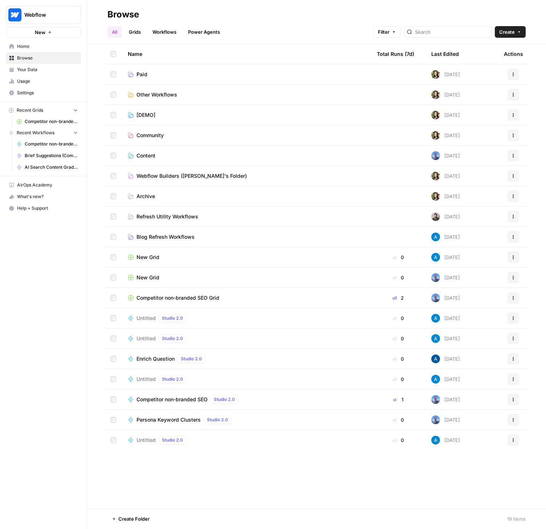
click at [161, 175] on span "Webflow Builders ([PERSON_NAME]'s Folder)" at bounding box center [191, 175] width 110 height 7
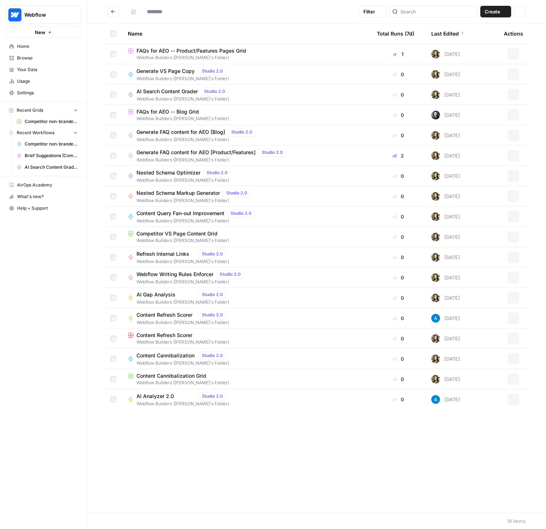
type input "**********"
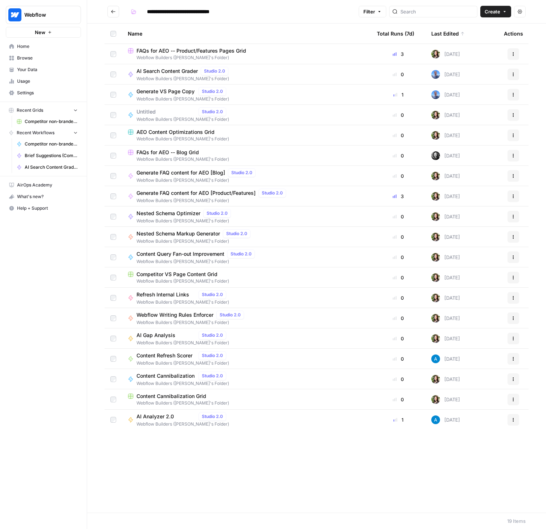
click at [117, 14] on button "Go back" at bounding box center [113, 12] width 12 height 12
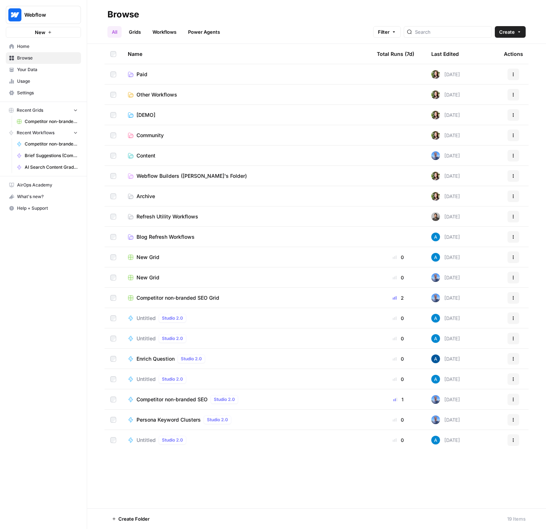
click at [150, 175] on span "Webflow Builders ([PERSON_NAME]'s Folder)" at bounding box center [191, 175] width 110 height 7
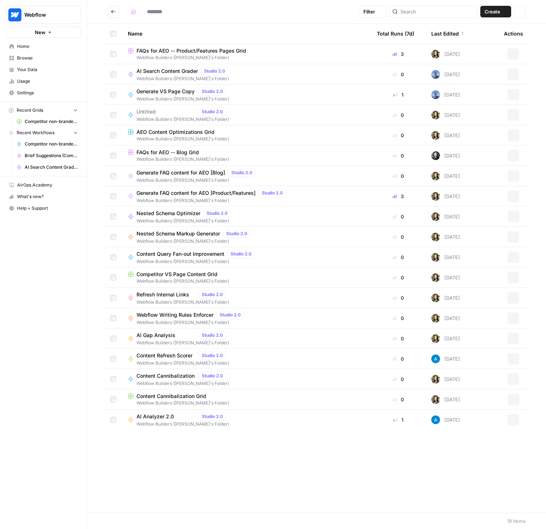
type input "**********"
